Goal: Information Seeking & Learning: Check status

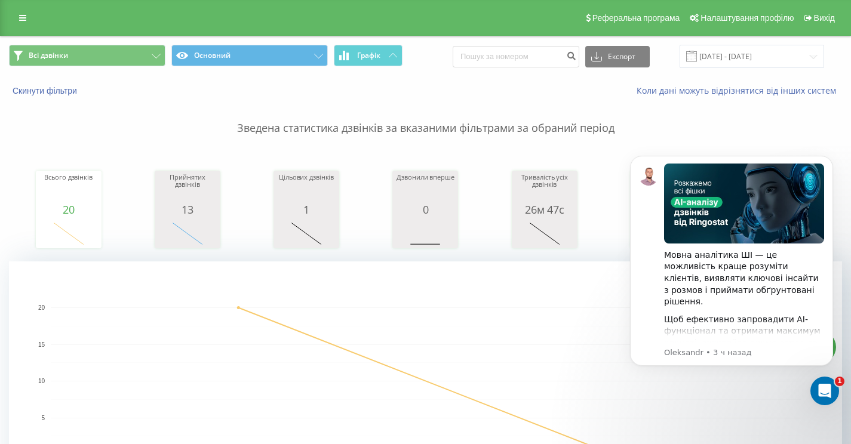
click at [606, 126] on p "Зведена статистика дзвінків за вказаними фільтрами за обраний період" at bounding box center [425, 116] width 833 height 39
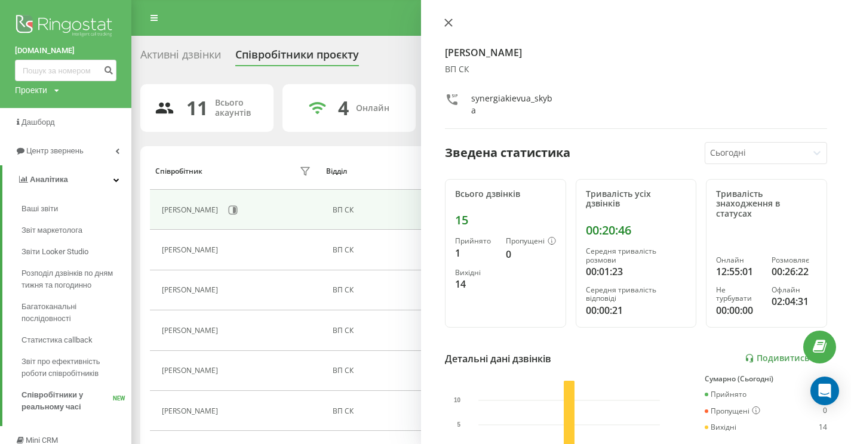
click at [444, 20] on icon at bounding box center [448, 23] width 8 height 8
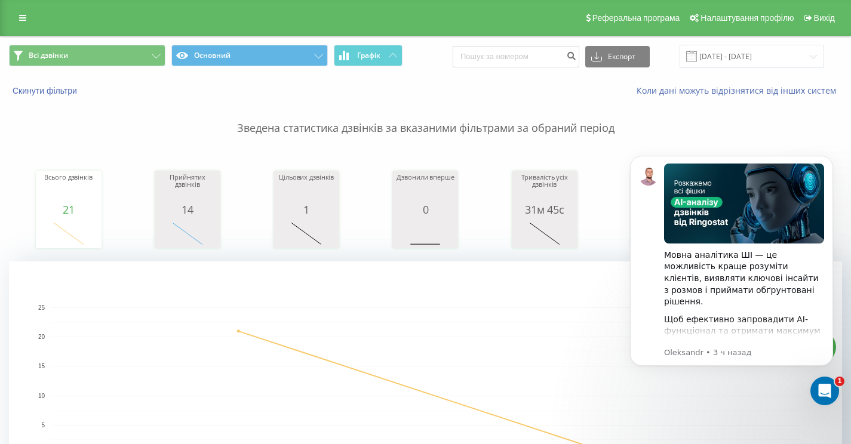
click at [525, 124] on p "Зведена статистика дзвінків за вказаними фільтрами за обраний період" at bounding box center [425, 116] width 833 height 39
click at [632, 313] on div "Мовна аналітика ШІ — це можливість краще розуміти клієнтів, виявляти ключові ін…" at bounding box center [731, 261] width 203 height 210
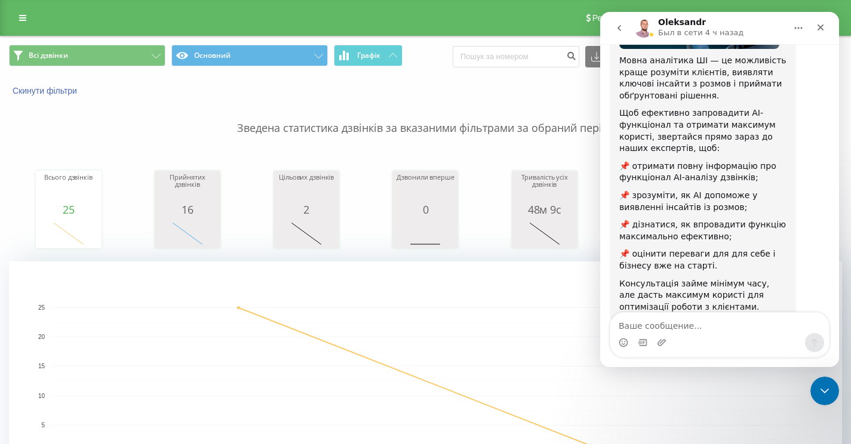
scroll to position [188, 0]
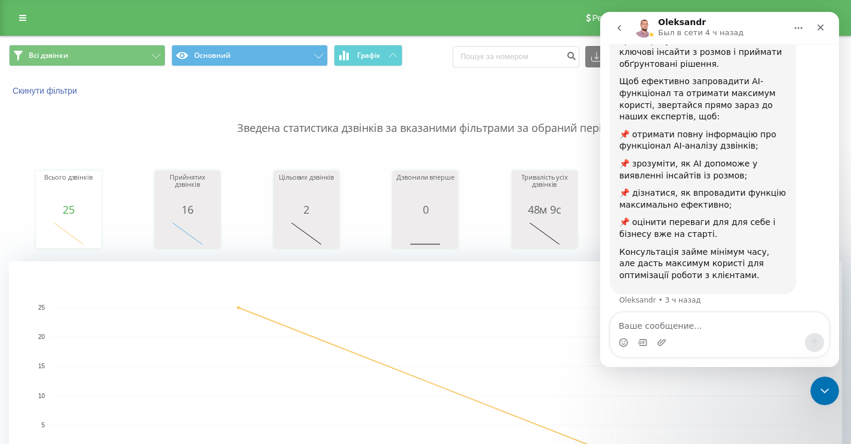
click at [622, 26] on icon "go back" at bounding box center [619, 28] width 10 height 10
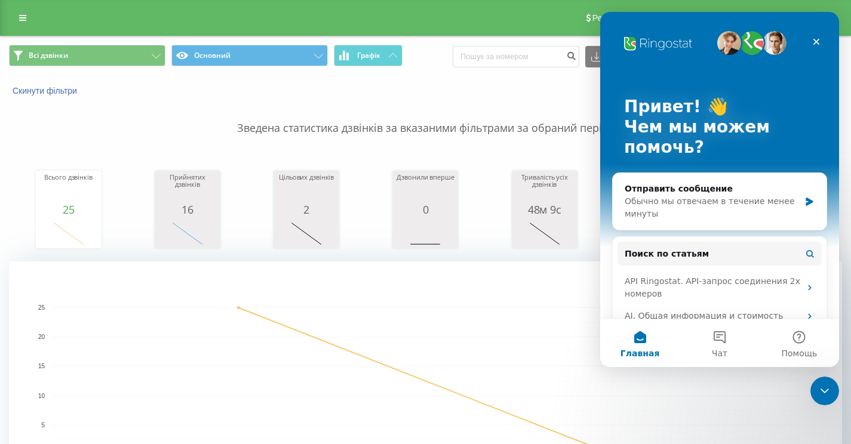
scroll to position [0, 0]
click at [816, 42] on icon "Закрыть" at bounding box center [816, 42] width 7 height 7
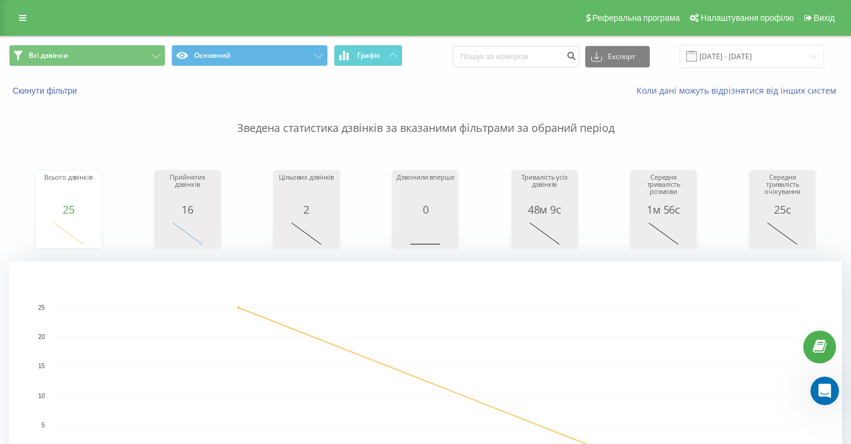
click at [625, 136] on p "Зведена статистика дзвінків за вказаними фільтрами за обраний період" at bounding box center [425, 116] width 833 height 39
